Goal: Task Accomplishment & Management: Use online tool/utility

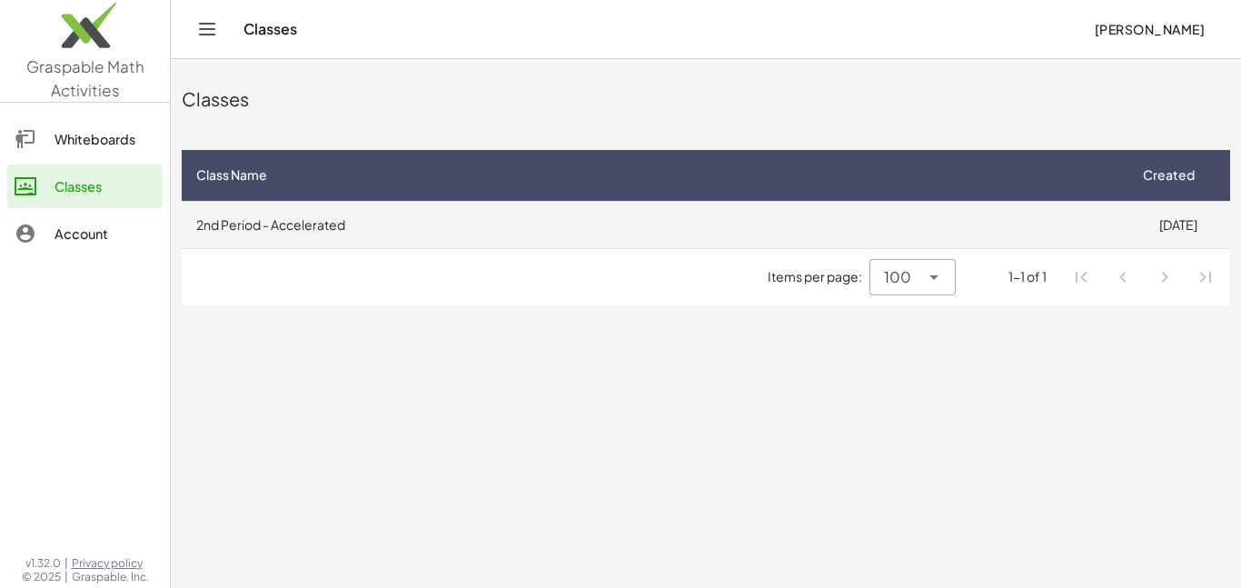
click at [550, 242] on td "2nd Period - Accelerated" at bounding box center [654, 224] width 944 height 47
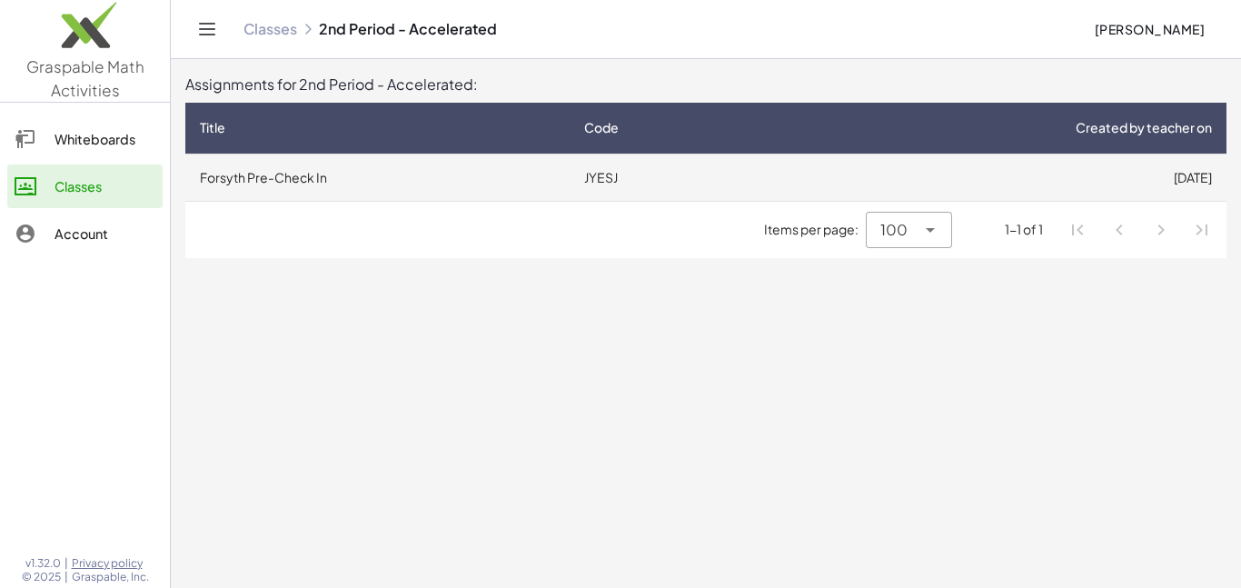
click at [403, 172] on td "Forsyth Pre-Check In" at bounding box center [377, 176] width 384 height 47
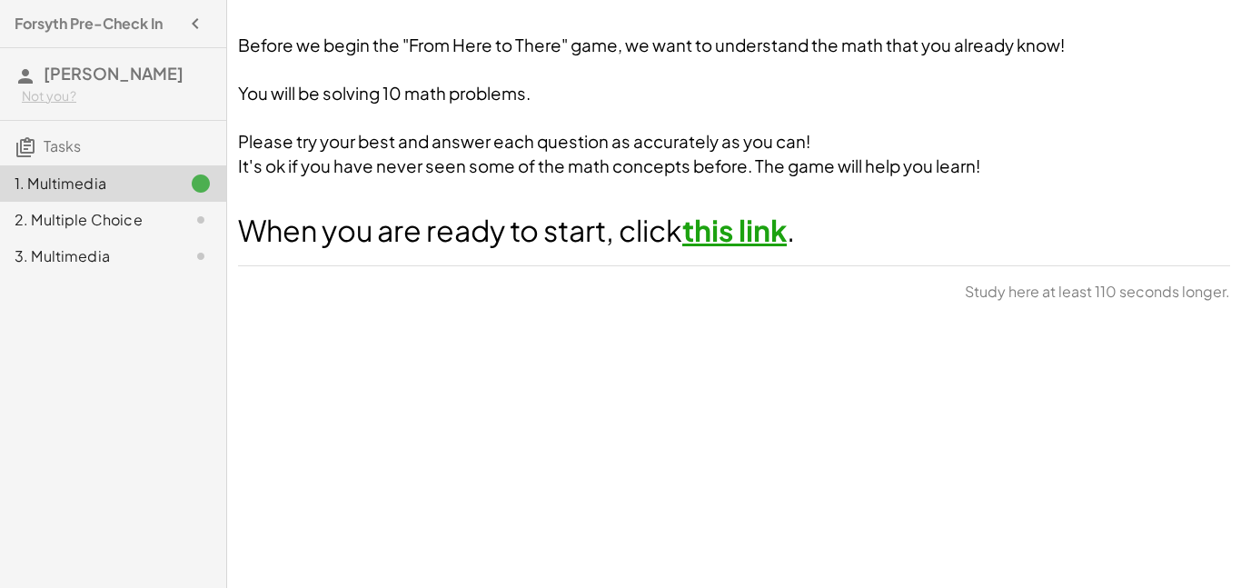
click at [724, 217] on link "this link" at bounding box center [734, 230] width 104 height 36
click at [91, 79] on span "[PERSON_NAME]" at bounding box center [114, 73] width 140 height 21
click at [162, 236] on div "2. Multiple Choice" at bounding box center [113, 220] width 226 height 36
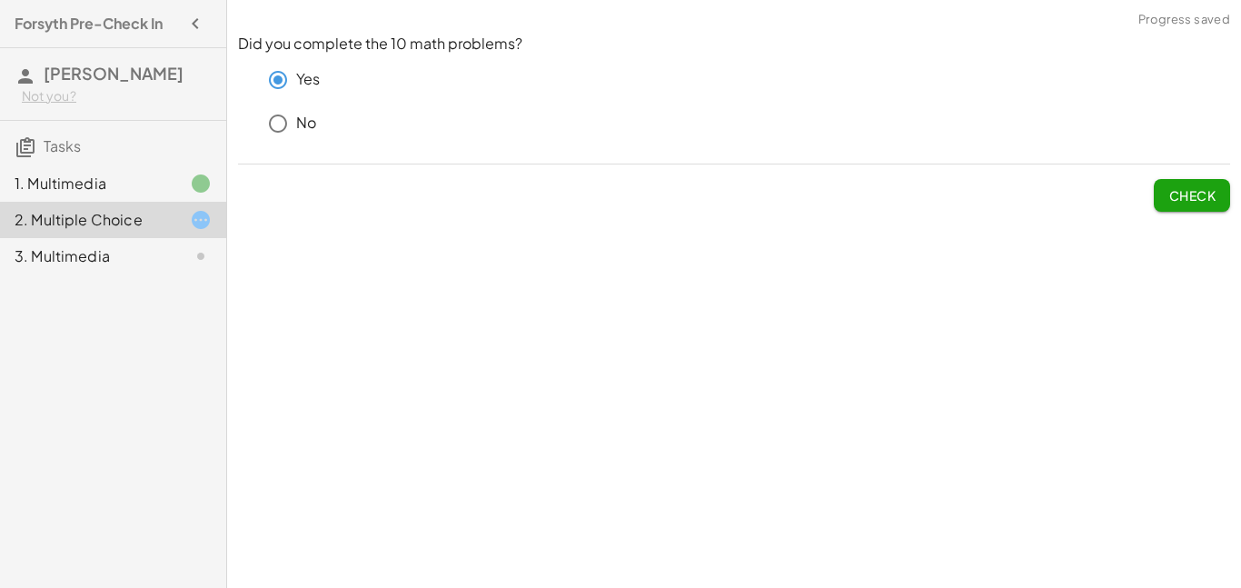
click at [1180, 199] on span "Check" at bounding box center [1191, 195] width 47 height 16
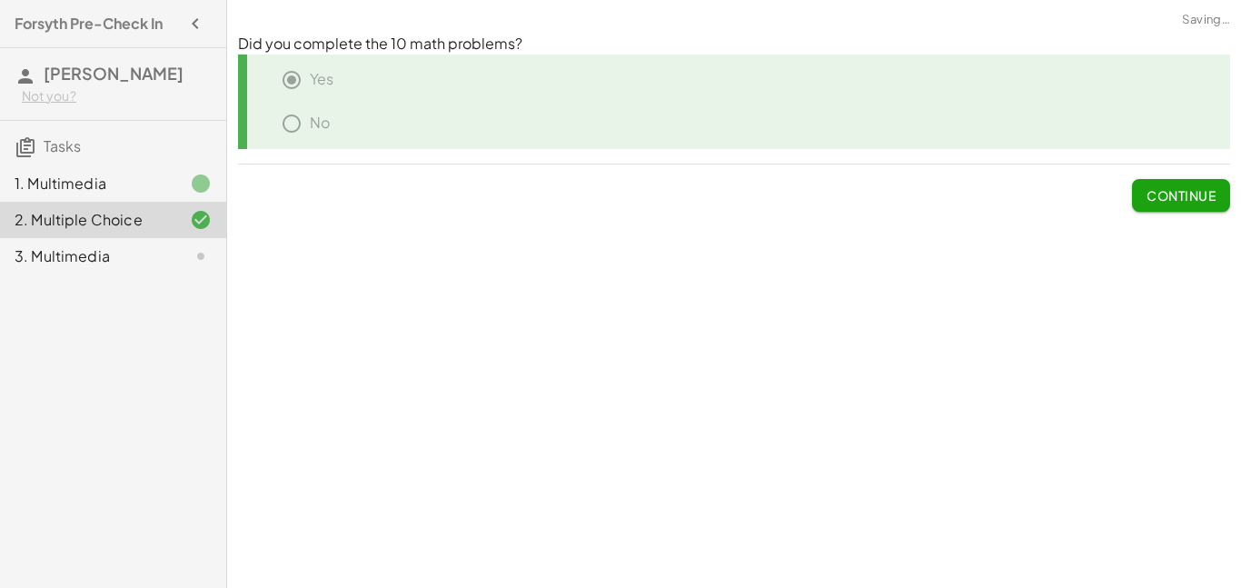
click at [1180, 199] on span "Continue" at bounding box center [1180, 195] width 69 height 16
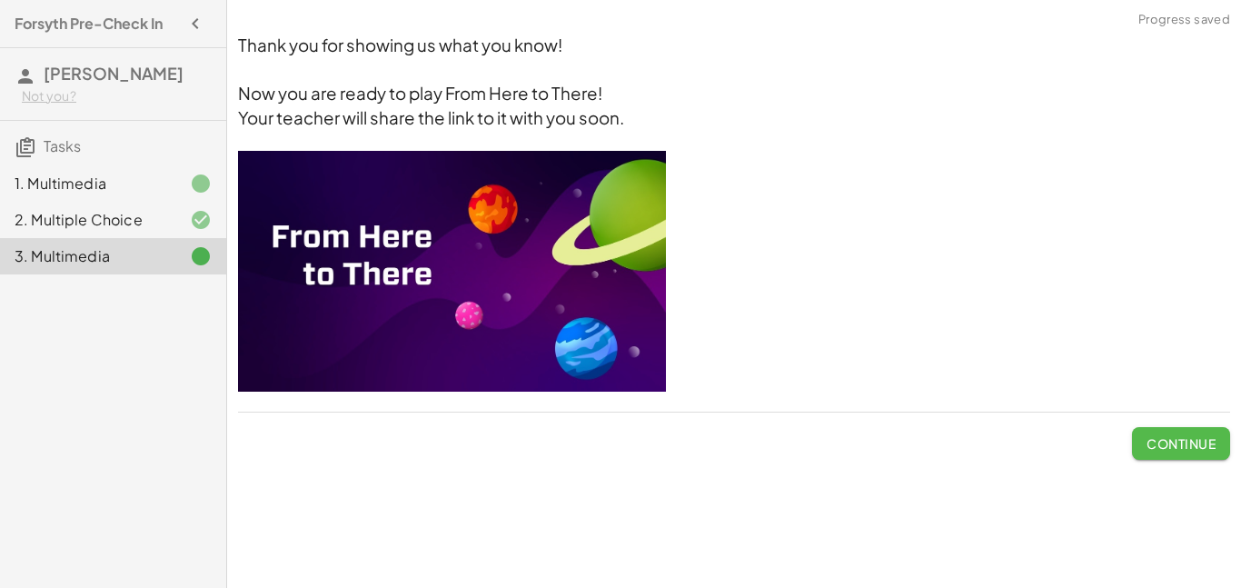
click at [1169, 442] on span "Continue" at bounding box center [1180, 443] width 69 height 16
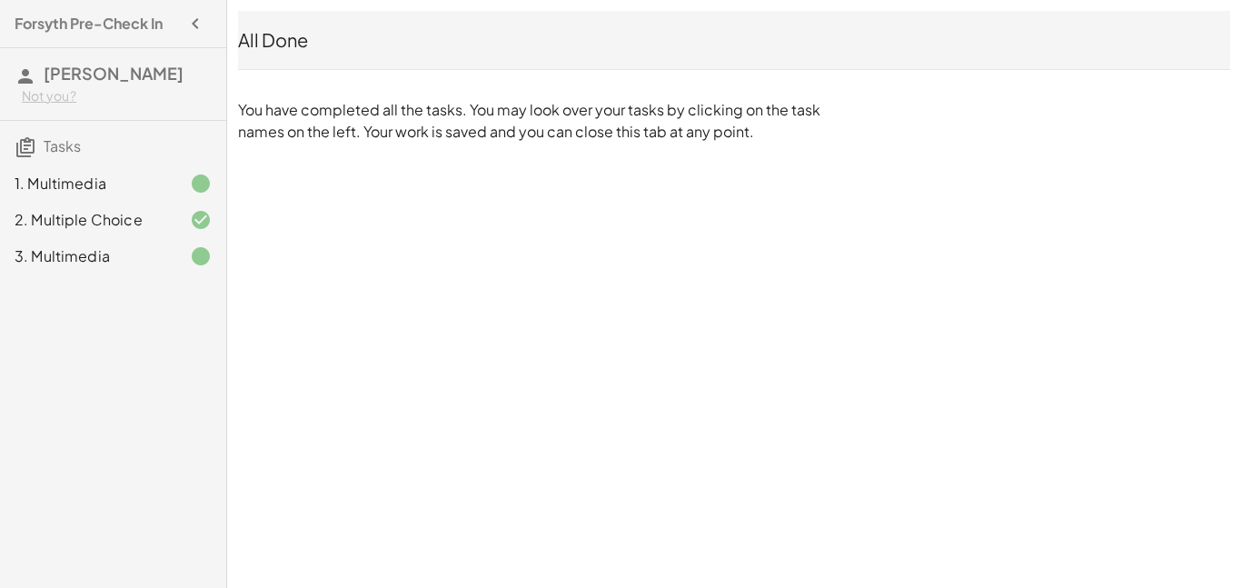
click at [73, 25] on h4 "Forsyth Pre-Check In" at bounding box center [89, 24] width 148 height 22
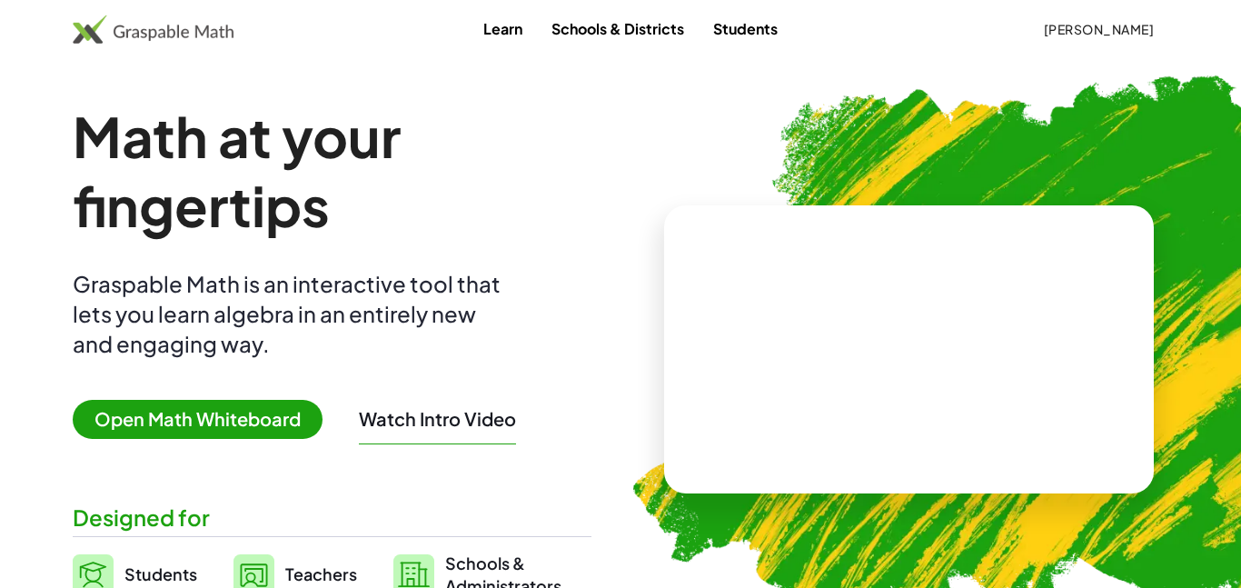
click at [144, 22] on img at bounding box center [153, 29] width 161 height 29
click at [86, 28] on img at bounding box center [153, 29] width 161 height 29
click at [779, 28] on link "Students" at bounding box center [745, 29] width 94 height 34
